Goal: Transaction & Acquisition: Subscribe to service/newsletter

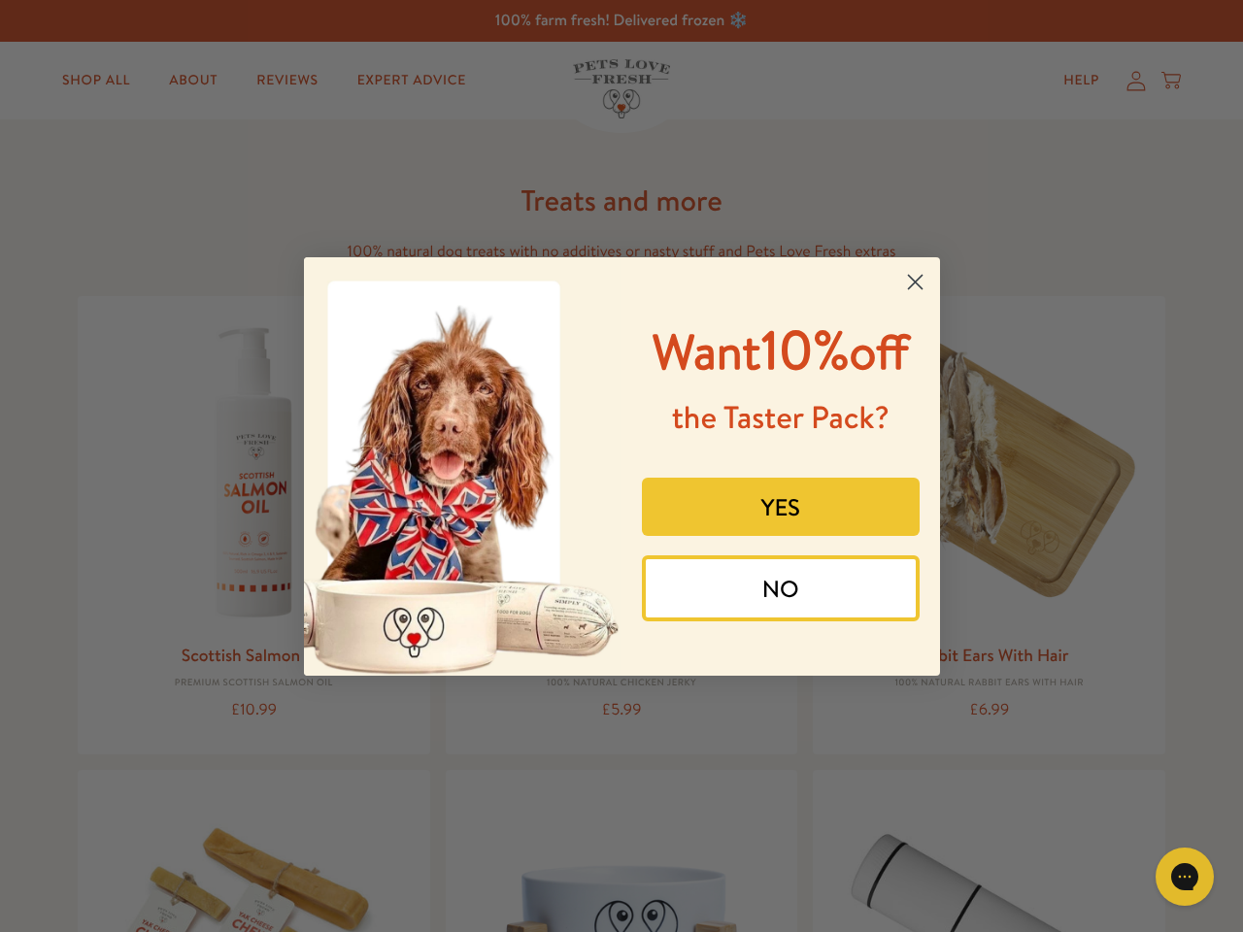
click at [621, 466] on div "Want 10% off the Taster Pack? YES NO" at bounding box center [773, 467] width 304 height 380
click at [915, 282] on icon "Close dialog" at bounding box center [915, 282] width 14 height 14
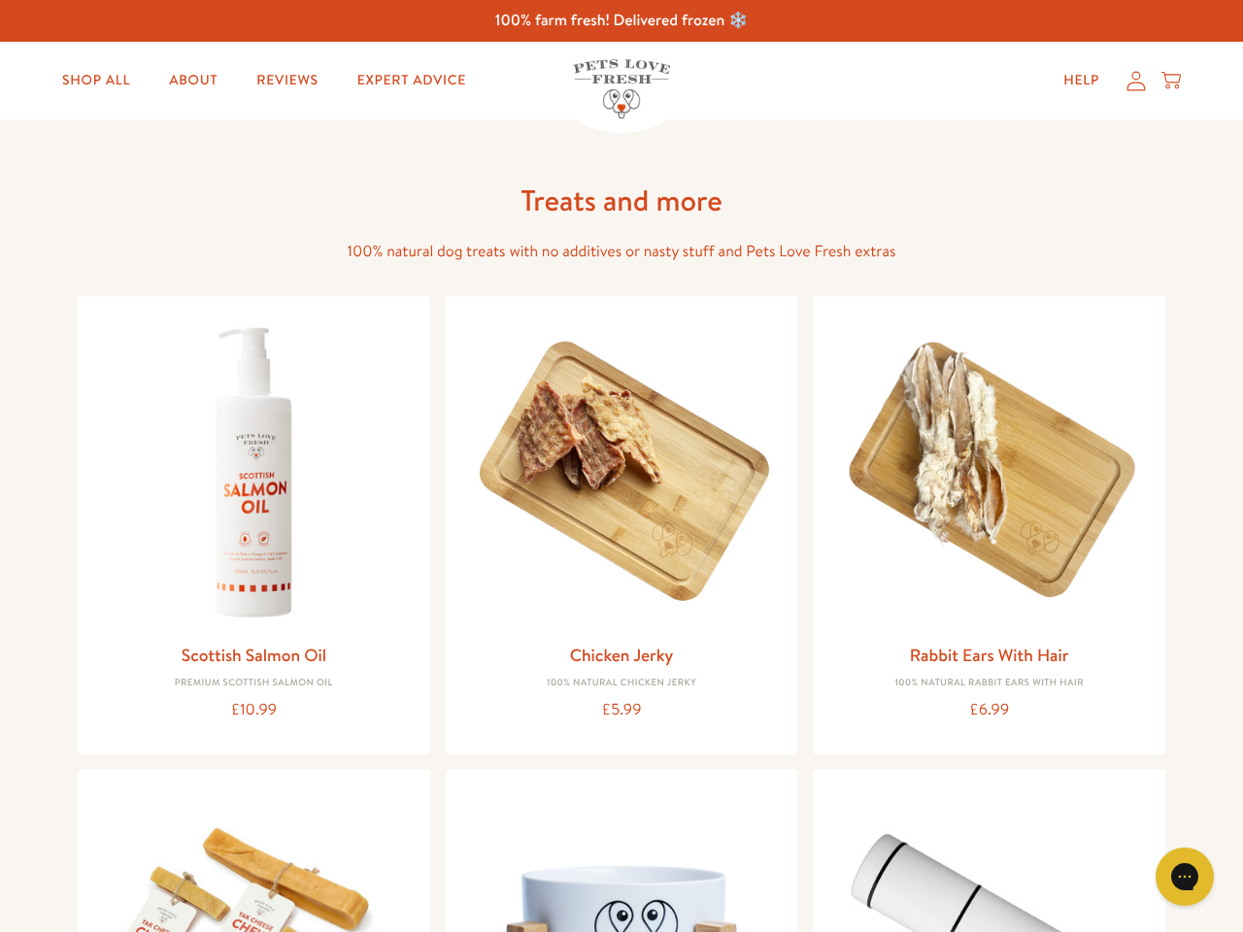
click at [781, 523] on button "YES" at bounding box center [781, 552] width 278 height 58
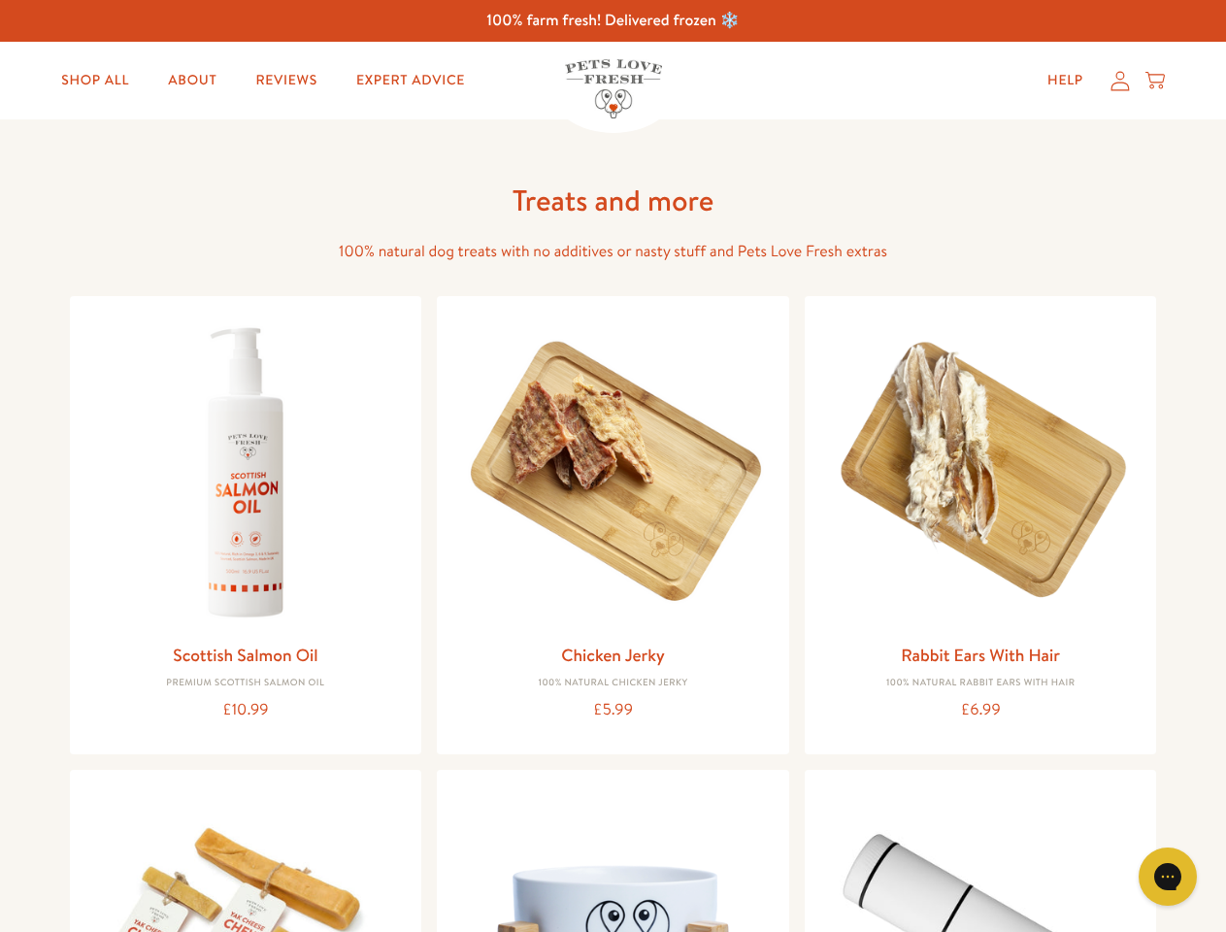
click at [1184, 877] on div "Gorgias live chat" at bounding box center [1168, 876] width 39 height 39
